Goal: Information Seeking & Learning: Learn about a topic

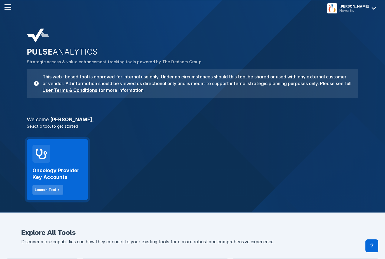
click at [48, 190] on div "Launch Tool" at bounding box center [45, 189] width 21 height 5
click at [53, 189] on div "Launch Tool" at bounding box center [45, 189] width 21 height 5
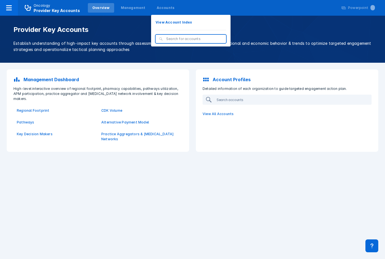
click at [169, 39] on input "search" at bounding box center [194, 38] width 56 height 5
click at [190, 39] on input "search" at bounding box center [194, 38] width 56 height 5
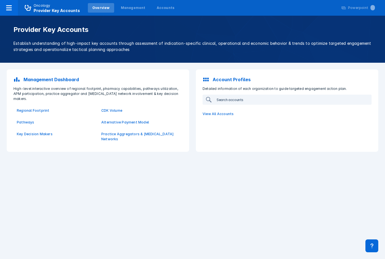
click at [239, 101] on input "search" at bounding box center [292, 99] width 157 height 9
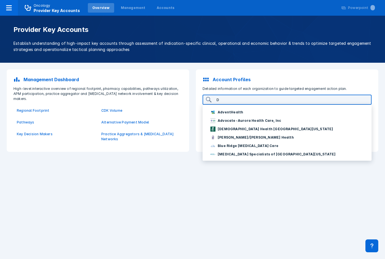
type input "Du"
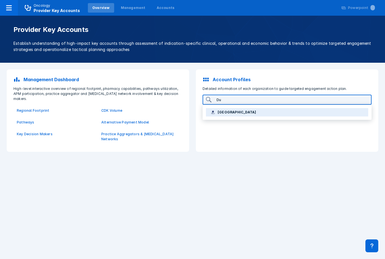
click at [256, 113] on p "[GEOGRAPHIC_DATA]" at bounding box center [236, 112] width 38 height 5
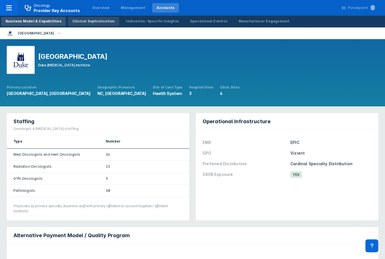
click at [83, 24] on link "Clinical Sophistication" at bounding box center [93, 21] width 51 height 9
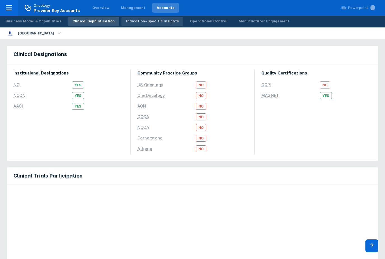
click at [127, 24] on link "Indication-Specific Insights" at bounding box center [152, 21] width 62 height 9
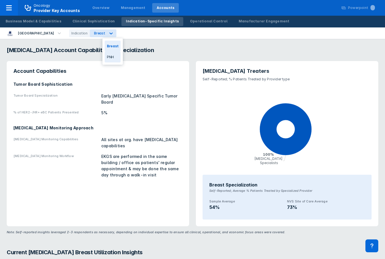
click at [110, 56] on div "PNH" at bounding box center [113, 56] width 16 height 11
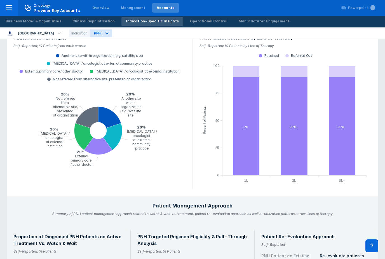
scroll to position [550, 0]
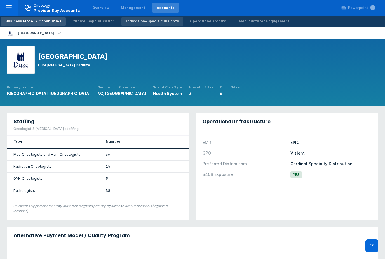
click at [128, 25] on link "Indication-Specific Insights" at bounding box center [152, 21] width 62 height 9
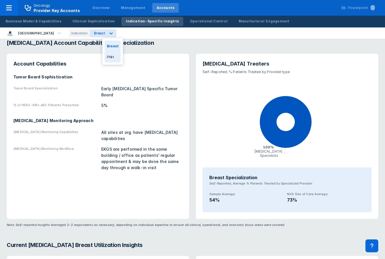
click at [109, 57] on div "PNH" at bounding box center [113, 56] width 16 height 11
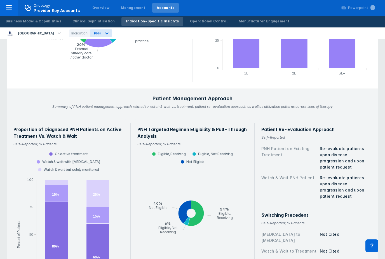
scroll to position [682, 0]
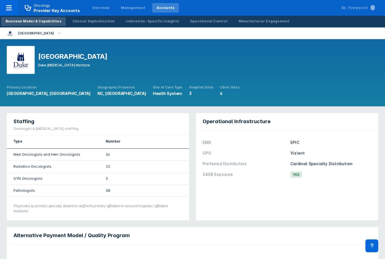
click at [62, 33] on icon "button" at bounding box center [59, 33] width 6 height 6
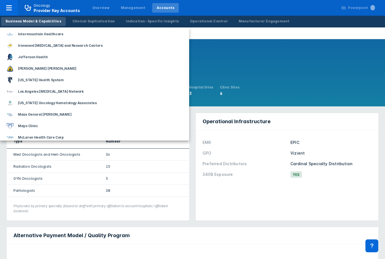
scroll to position [438, 0]
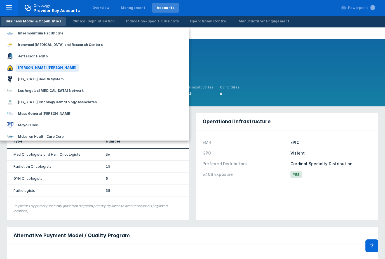
click at [39, 67] on div "Johns Hopkins" at bounding box center [47, 68] width 63 height 8
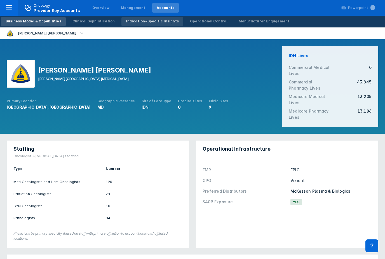
click at [146, 25] on link "Indication-Specific Insights" at bounding box center [152, 21] width 62 height 9
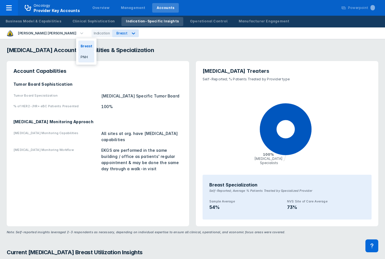
click at [87, 58] on div "PNH" at bounding box center [86, 56] width 16 height 11
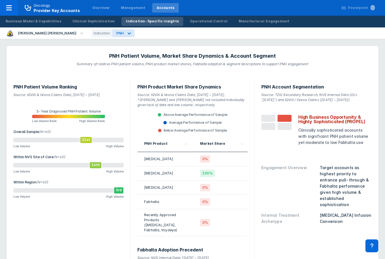
click at [79, 34] on icon "button" at bounding box center [82, 33] width 6 height 6
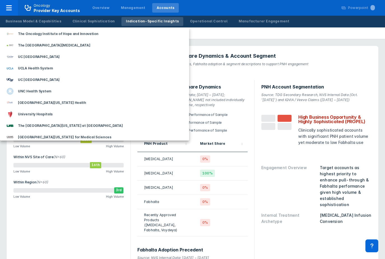
scroll to position [1022, 0]
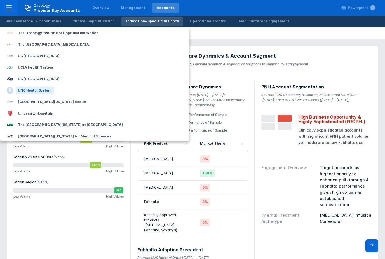
click at [47, 91] on div "UNC Health System" at bounding box center [35, 90] width 38 height 8
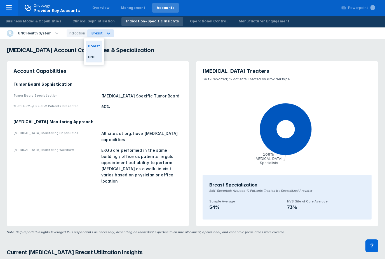
click at [93, 59] on div "PNH" at bounding box center [94, 56] width 16 height 11
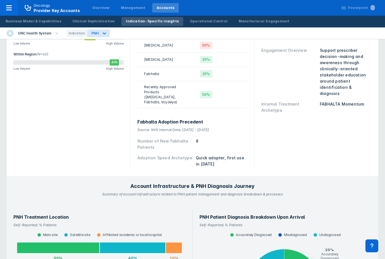
scroll to position [127, 0]
click at [55, 34] on icon "button" at bounding box center [57, 33] width 6 height 6
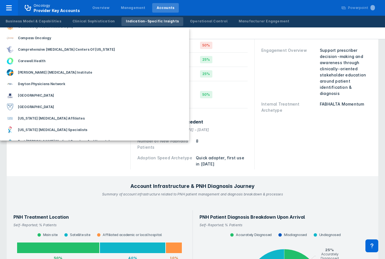
scroll to position [256, 0]
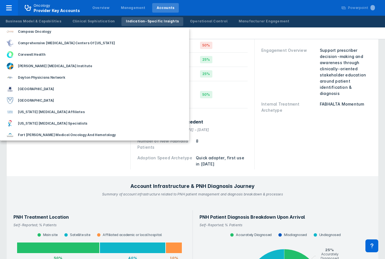
click at [54, 90] on div "Duke University Medical Center" at bounding box center [36, 89] width 41 height 8
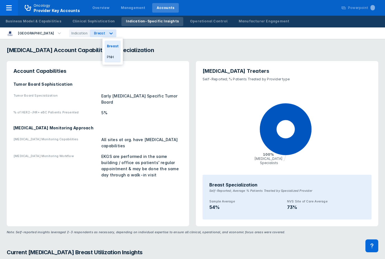
click at [112, 55] on div "PNH" at bounding box center [113, 56] width 16 height 11
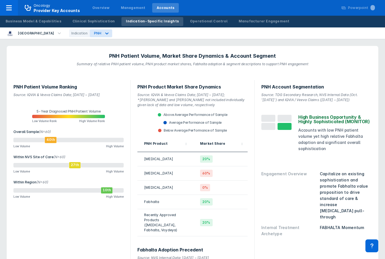
click at [56, 33] on div "Duke University Medical Center" at bounding box center [36, 33] width 41 height 8
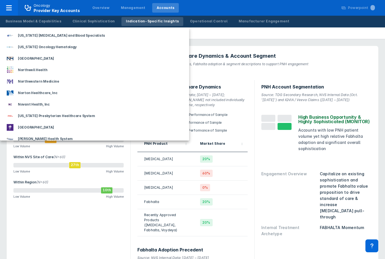
scroll to position [655, 0]
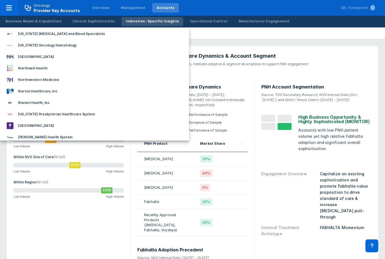
click at [40, 106] on div "Novant Health, Inc" at bounding box center [34, 103] width 36 height 8
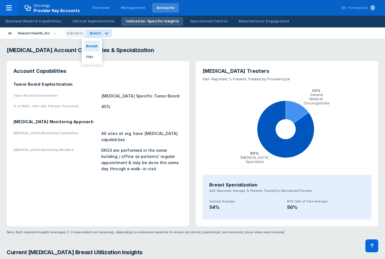
click at [96, 58] on div "PNH" at bounding box center [92, 56] width 16 height 11
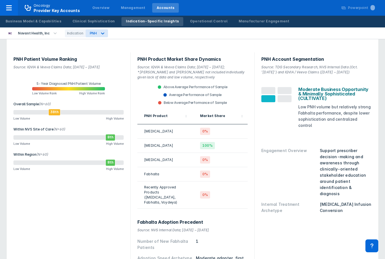
scroll to position [20, 0]
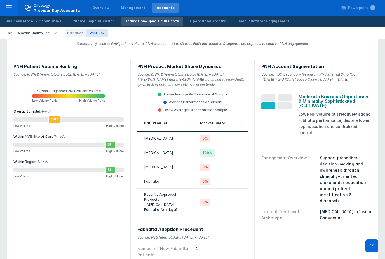
click at [52, 33] on icon "button" at bounding box center [55, 33] width 6 height 6
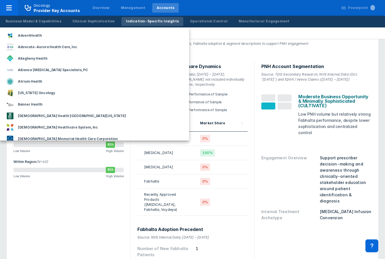
click at [35, 81] on div "Atrium Health" at bounding box center [30, 81] width 29 height 8
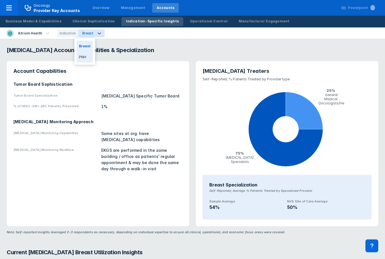
click at [90, 60] on div "PNH" at bounding box center [85, 56] width 16 height 11
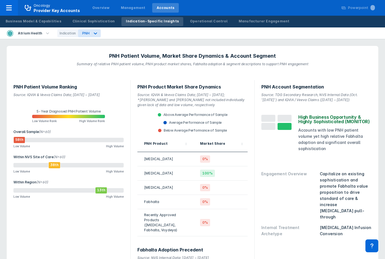
click at [200, 23] on div "Operational Control" at bounding box center [208, 21] width 37 height 5
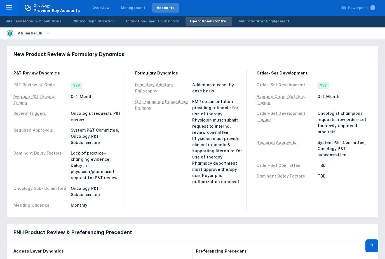
click at [41, 30] on div "Atrium Health" at bounding box center [30, 33] width 29 height 8
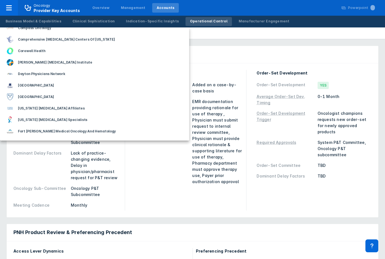
scroll to position [263, 0]
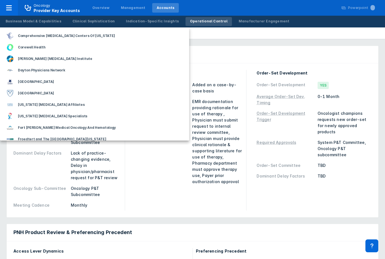
click at [55, 83] on div "Duke University Medical Center" at bounding box center [36, 82] width 41 height 8
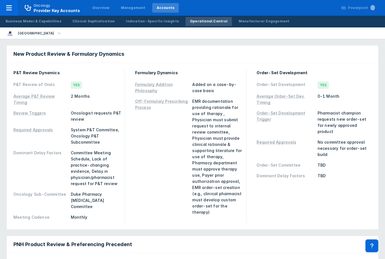
scroll to position [1, 0]
click at [152, 19] on div "Indication-Specific Insights" at bounding box center [152, 21] width 53 height 5
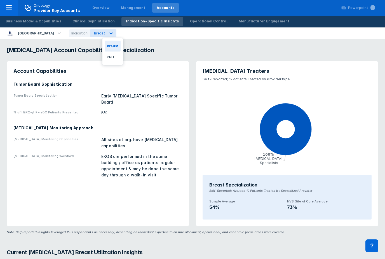
click at [117, 57] on div "PNH" at bounding box center [113, 56] width 16 height 11
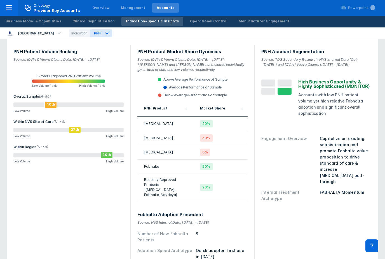
scroll to position [37, 0]
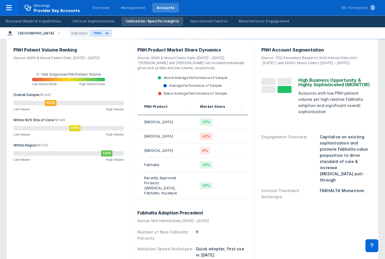
click at [352, 234] on div "PNH Account Segmentation Source: TDG Secondary Research, NVS Internal Data (Oct…" at bounding box center [316, 152] width 117 height 224
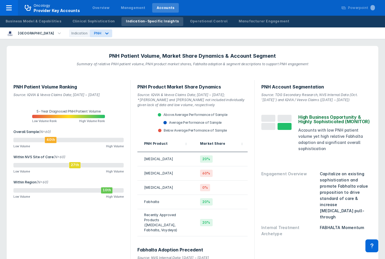
click at [47, 18] on link "Business Model & Capabilities" at bounding box center [33, 21] width 65 height 9
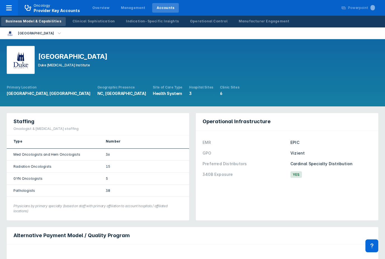
click at [220, 94] on div "6" at bounding box center [229, 94] width 19 height 6
